Goal: Communication & Community: Answer question/provide support

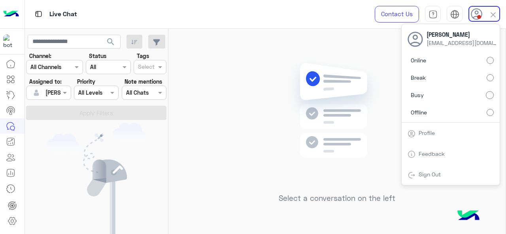
click at [428, 62] on label "Online" at bounding box center [451, 60] width 86 height 14
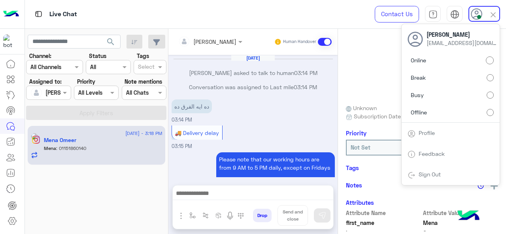
scroll to position [227, 0]
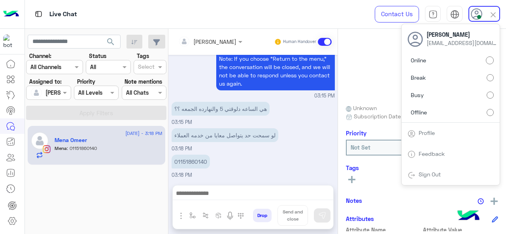
click at [239, 159] on div "01151860140 03:18 PM" at bounding box center [253, 166] width 163 height 26
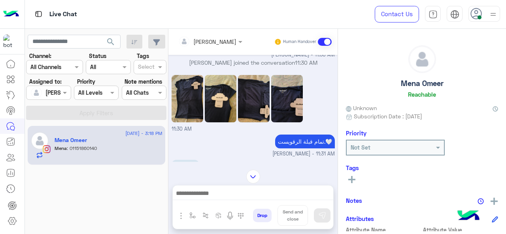
scroll to position [319, 0]
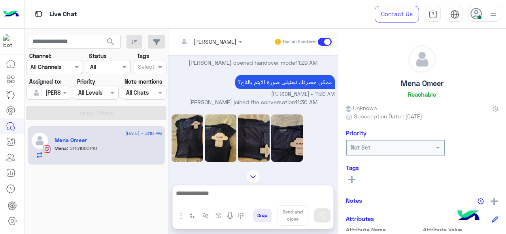
click at [210, 47] on div "[PERSON_NAME]" at bounding box center [207, 42] width 58 height 16
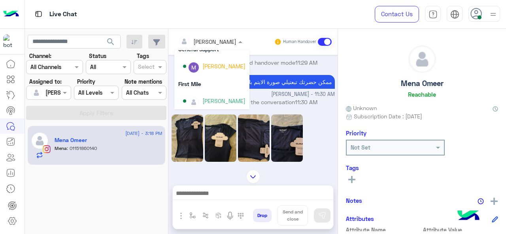
scroll to position [160, 0]
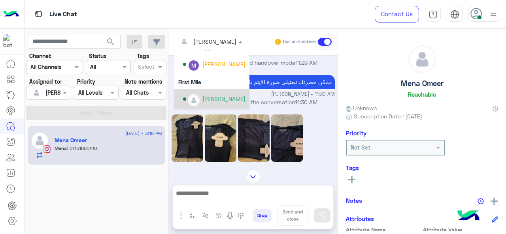
click at [223, 98] on div "[PERSON_NAME]" at bounding box center [223, 99] width 43 height 8
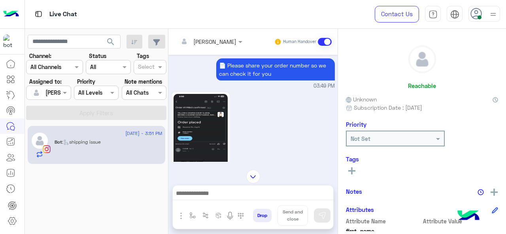
scroll to position [149, 0]
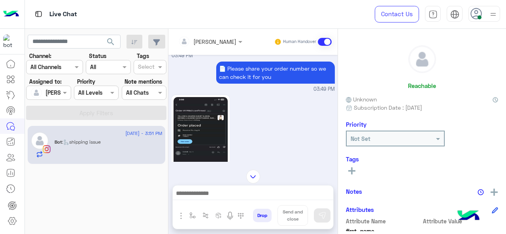
click at [193, 217] on img "button" at bounding box center [192, 216] width 6 height 6
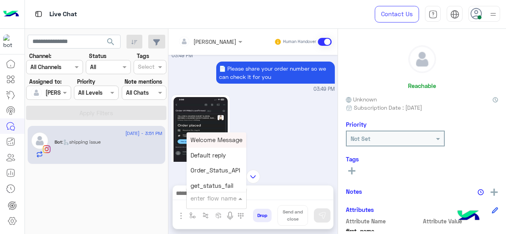
click at [222, 196] on div at bounding box center [217, 197] width 60 height 9
type input "*"
click at [219, 141] on span "M Greeting" at bounding box center [206, 139] width 30 height 7
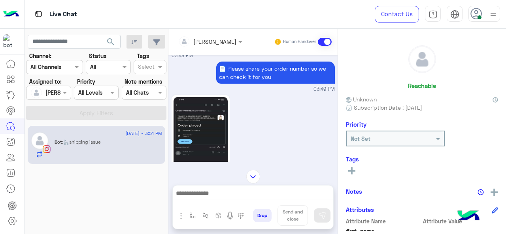
type textarea "**********"
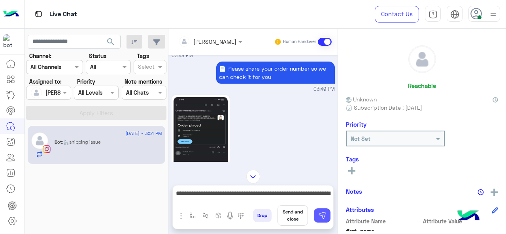
click at [322, 219] on img at bounding box center [322, 216] width 8 height 8
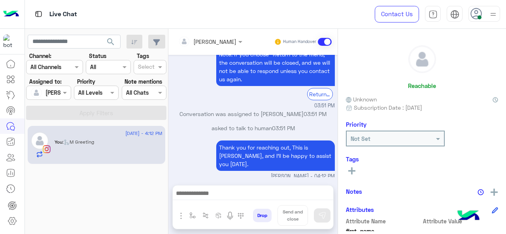
scroll to position [434, 0]
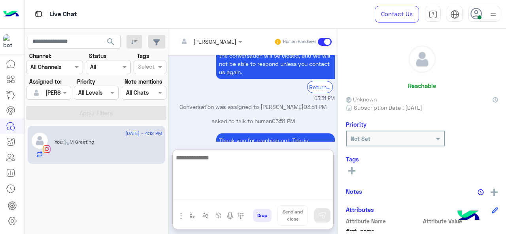
click at [248, 197] on textarea at bounding box center [253, 176] width 160 height 47
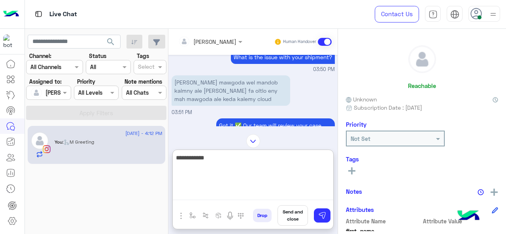
scroll to position [308, 0]
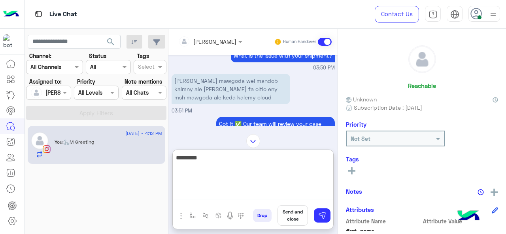
paste textarea "**********"
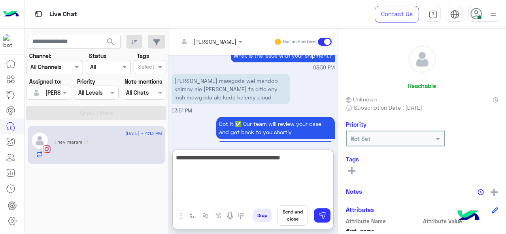
scroll to position [518, 0]
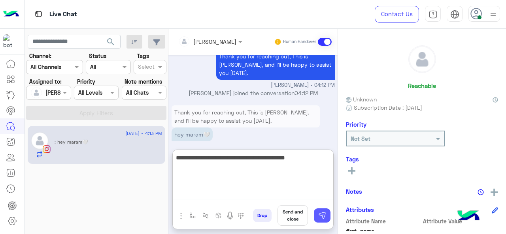
type textarea "**********"
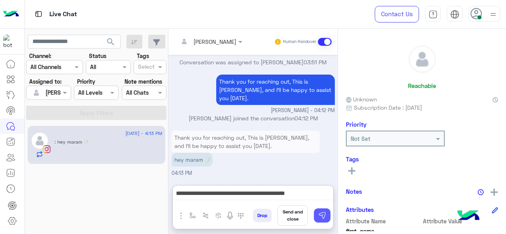
click at [324, 218] on img at bounding box center [322, 216] width 8 height 8
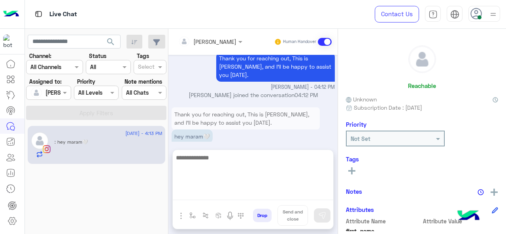
click at [242, 193] on textarea at bounding box center [253, 176] width 160 height 47
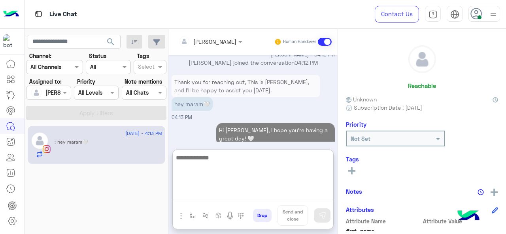
scroll to position [549, 0]
type textarea "*"
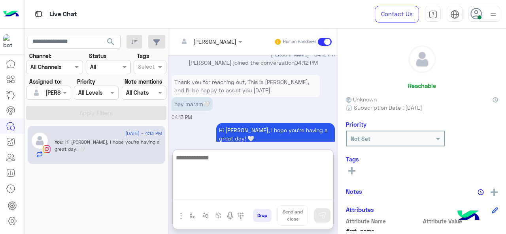
scroll to position [552, 0]
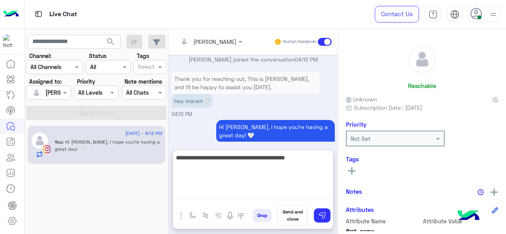
type textarea "**********"
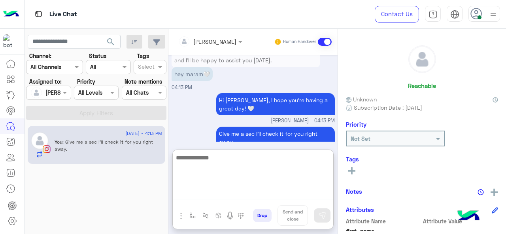
scroll to position [585, 0]
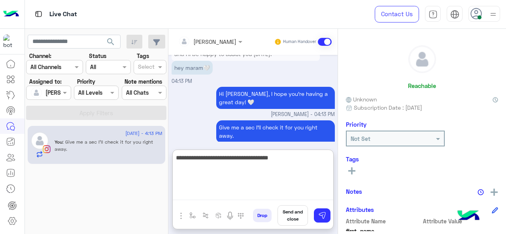
type textarea "**********"
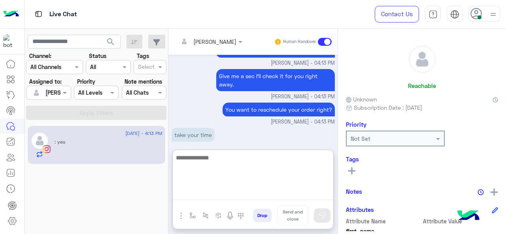
scroll to position [677, 0]
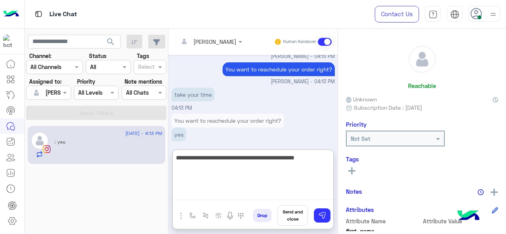
type textarea "**********"
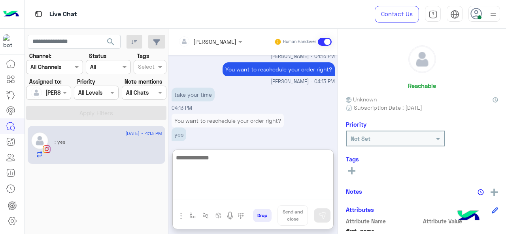
scroll to position [710, 0]
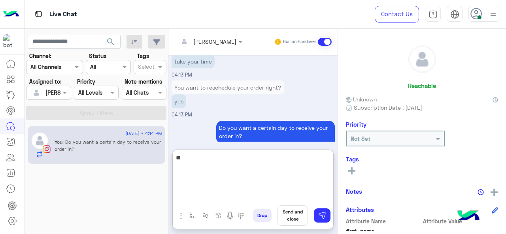
type textarea "*"
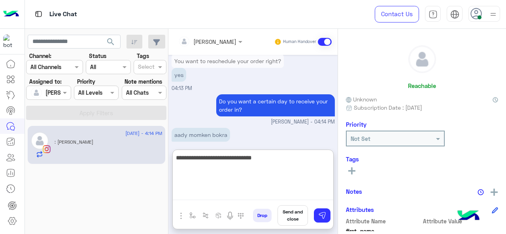
type textarea "**********"
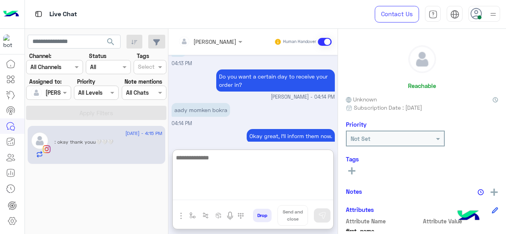
scroll to position [788, 0]
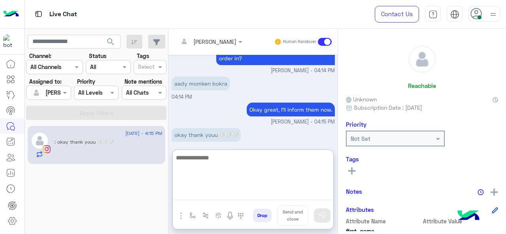
click at [214, 162] on textarea at bounding box center [253, 176] width 160 height 47
type textarea "*"
paste textarea "**********"
type textarea "**********"
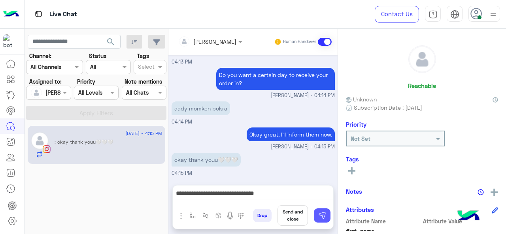
click at [321, 217] on img at bounding box center [322, 216] width 8 height 8
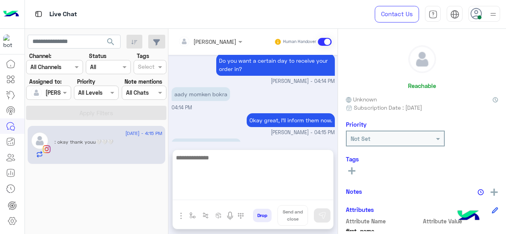
click at [264, 198] on textarea at bounding box center [253, 176] width 160 height 47
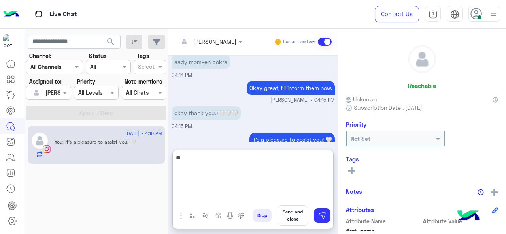
scroll to position [813, 0]
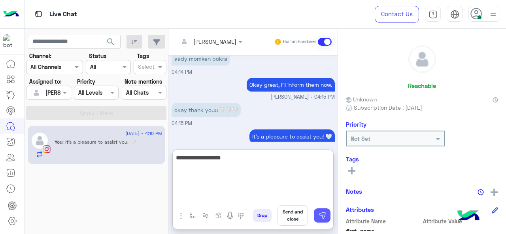
type textarea "**********"
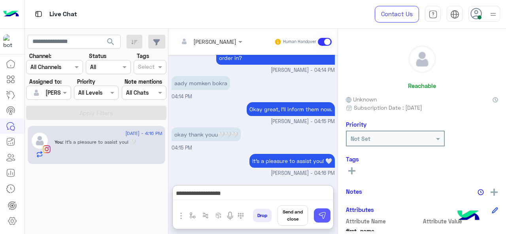
click at [321, 216] on img at bounding box center [322, 216] width 8 height 8
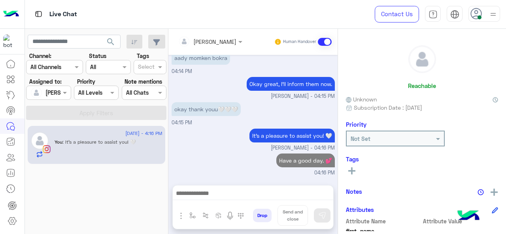
scroll to position [802, 0]
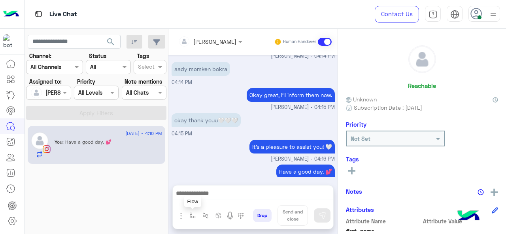
click at [194, 215] on img "button" at bounding box center [192, 216] width 6 height 6
click at [214, 198] on input "text" at bounding box center [207, 198] width 32 height 9
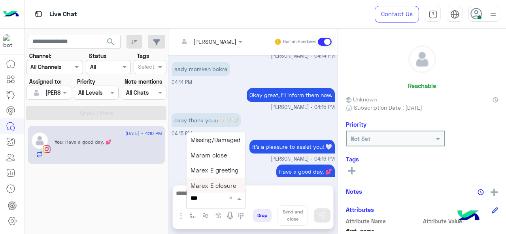
type input "****"
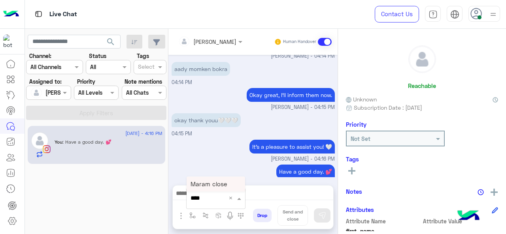
click at [229, 184] on div "Maram close" at bounding box center [216, 184] width 59 height 15
type textarea "**********"
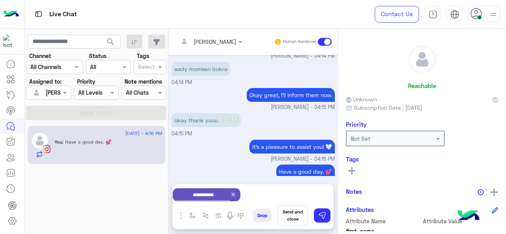
scroll to position [804, 0]
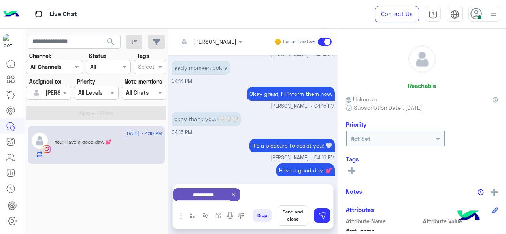
click at [284, 216] on button "Send and close" at bounding box center [292, 216] width 30 height 21
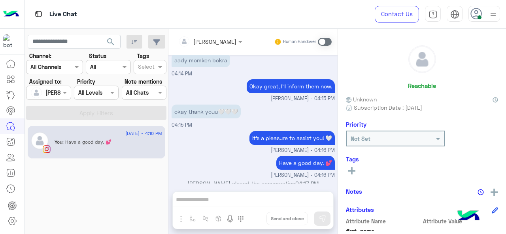
scroll to position [908, 0]
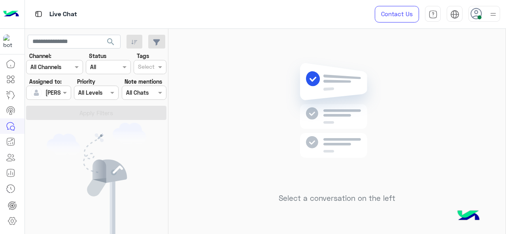
click at [56, 94] on div at bounding box center [48, 92] width 44 height 9
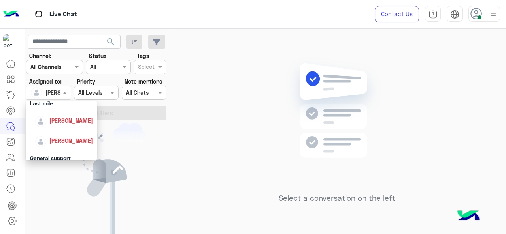
scroll to position [119, 0]
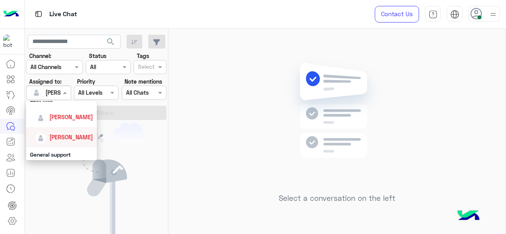
click at [155, 164] on div "You don’t have any active conversations" at bounding box center [96, 195] width 143 height 144
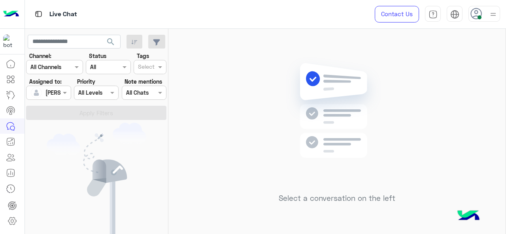
click at [59, 90] on div at bounding box center [48, 92] width 44 height 9
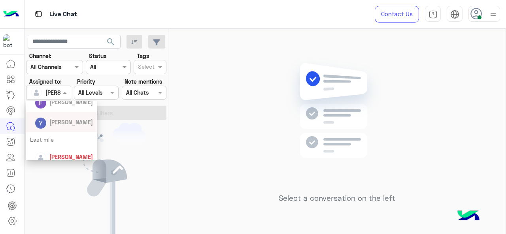
scroll to position [119, 0]
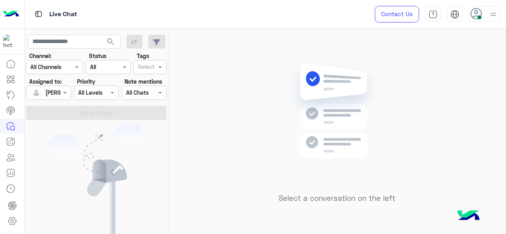
click at [130, 148] on img at bounding box center [97, 180] width 100 height 115
click at [66, 94] on span at bounding box center [66, 93] width 10 height 8
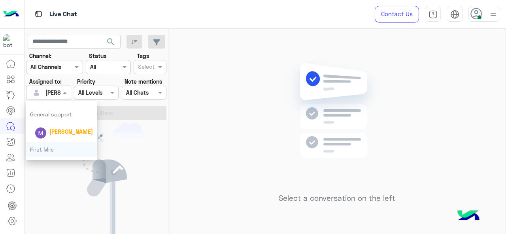
scroll to position [176, 0]
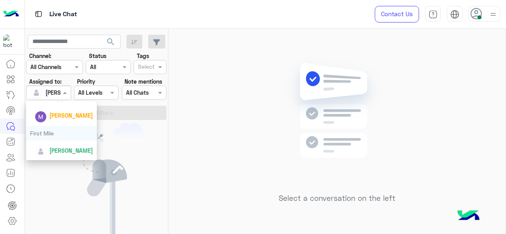
click at [170, 125] on div "Select a conversation on the left" at bounding box center [336, 133] width 337 height 209
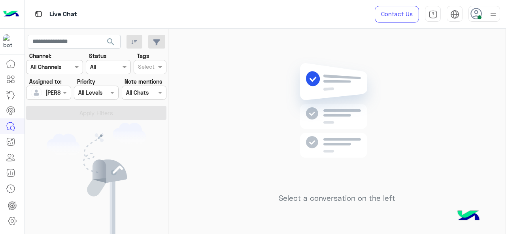
click at [492, 9] on img at bounding box center [493, 14] width 10 height 10
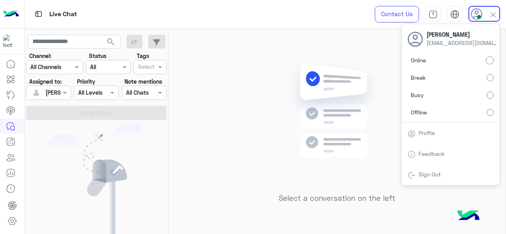
click at [446, 79] on label "Break" at bounding box center [451, 78] width 86 height 14
click at [242, 74] on div "Select a conversation on the left" at bounding box center [336, 133] width 337 height 209
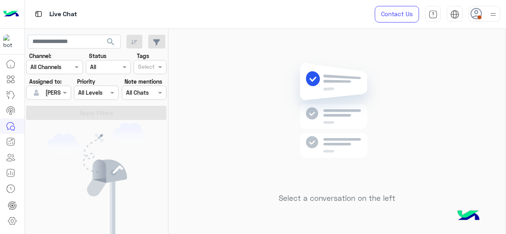
click at [496, 14] on img at bounding box center [493, 14] width 10 height 10
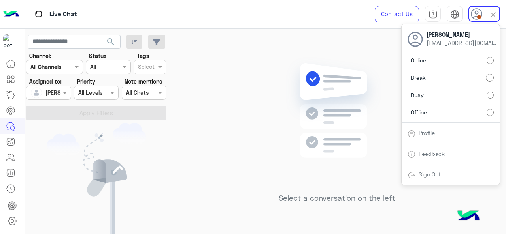
click at [420, 112] on span "Offline" at bounding box center [419, 112] width 16 height 8
